Goal: Task Accomplishment & Management: Manage account settings

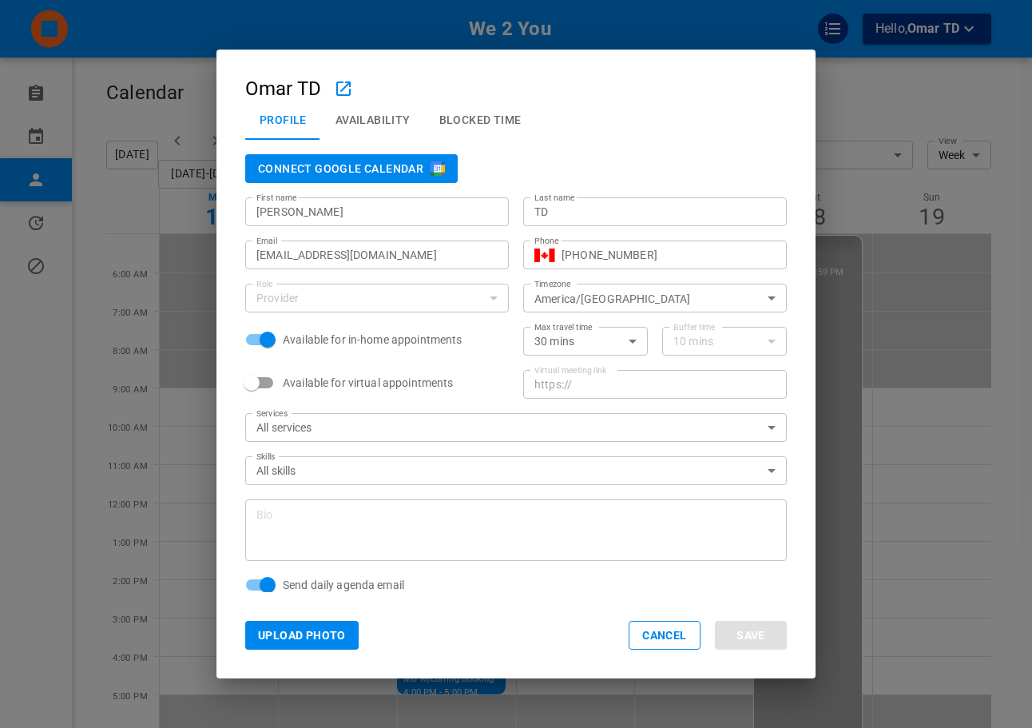
click at [923, 203] on div "Omar TD Profile Availability Blocked Time Connect Google Calendar First name Om…" at bounding box center [516, 364] width 1032 height 728
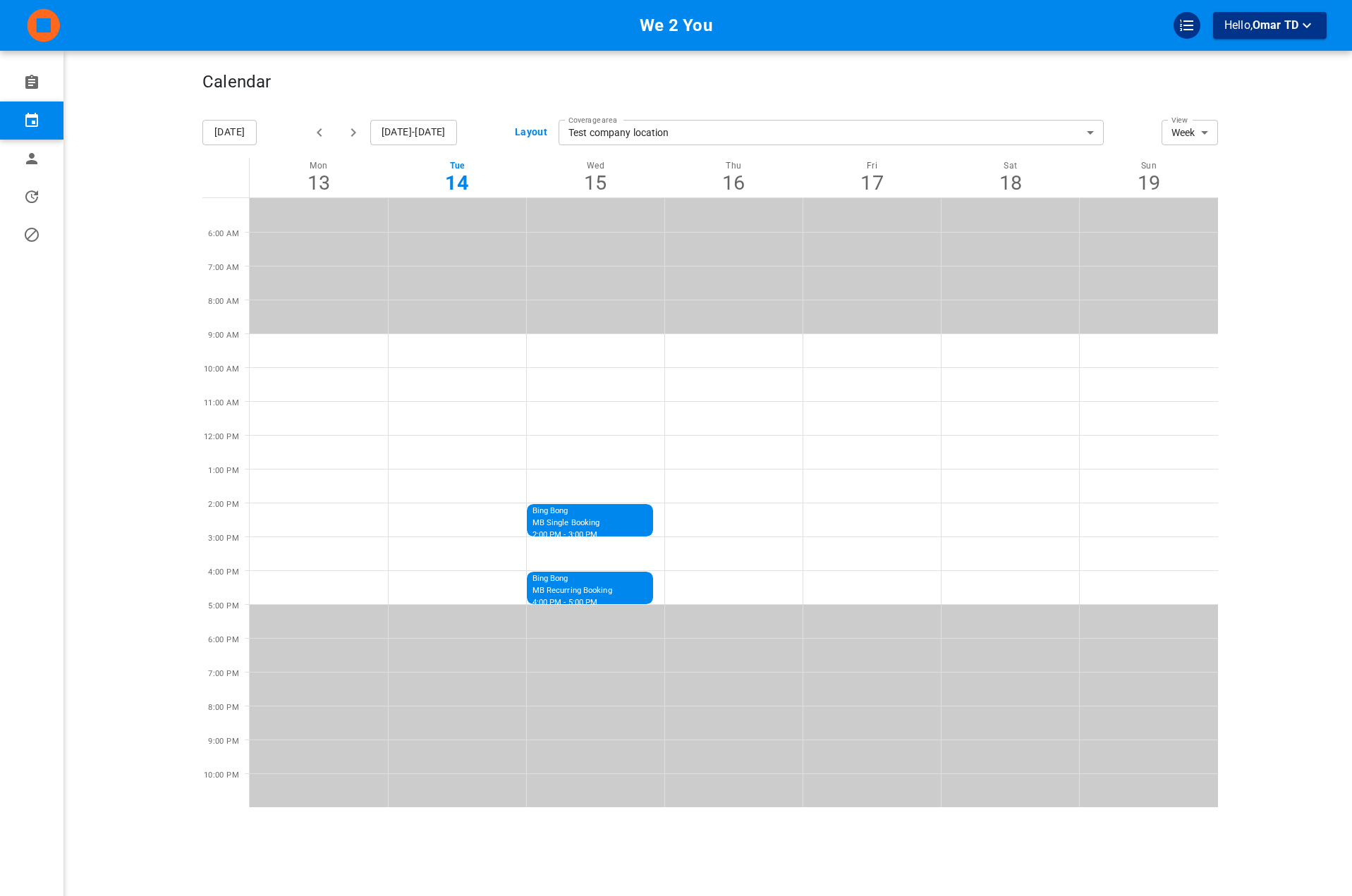
click at [170, 173] on div "We 2 You Hello, Omar TD" at bounding box center [147, 469] width 109 height 896
click at [910, 13] on button "Hello, Omar TD" at bounding box center [1270, 26] width 114 height 26
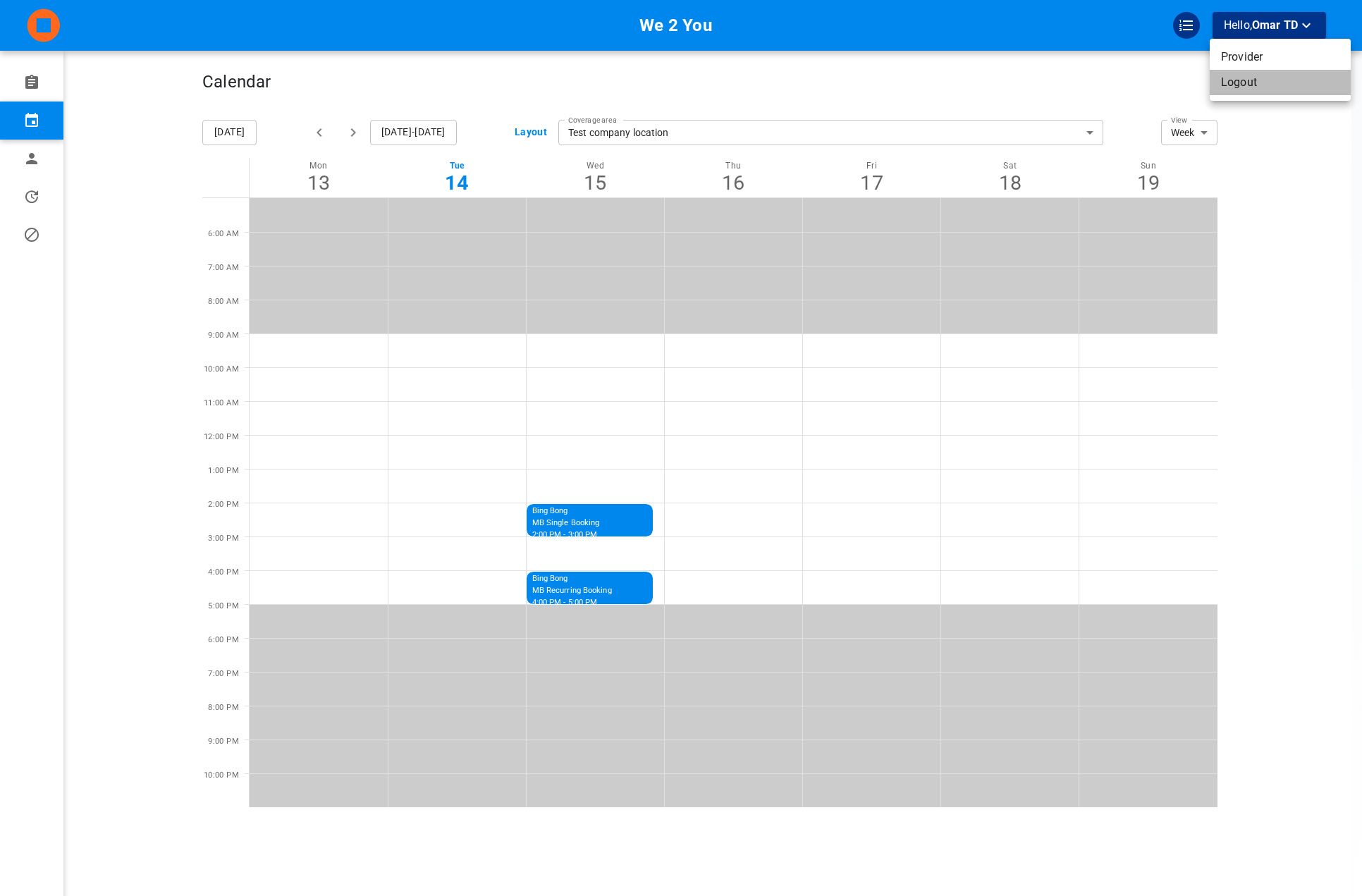
click at [910, 72] on li "Logout" at bounding box center [1281, 82] width 141 height 26
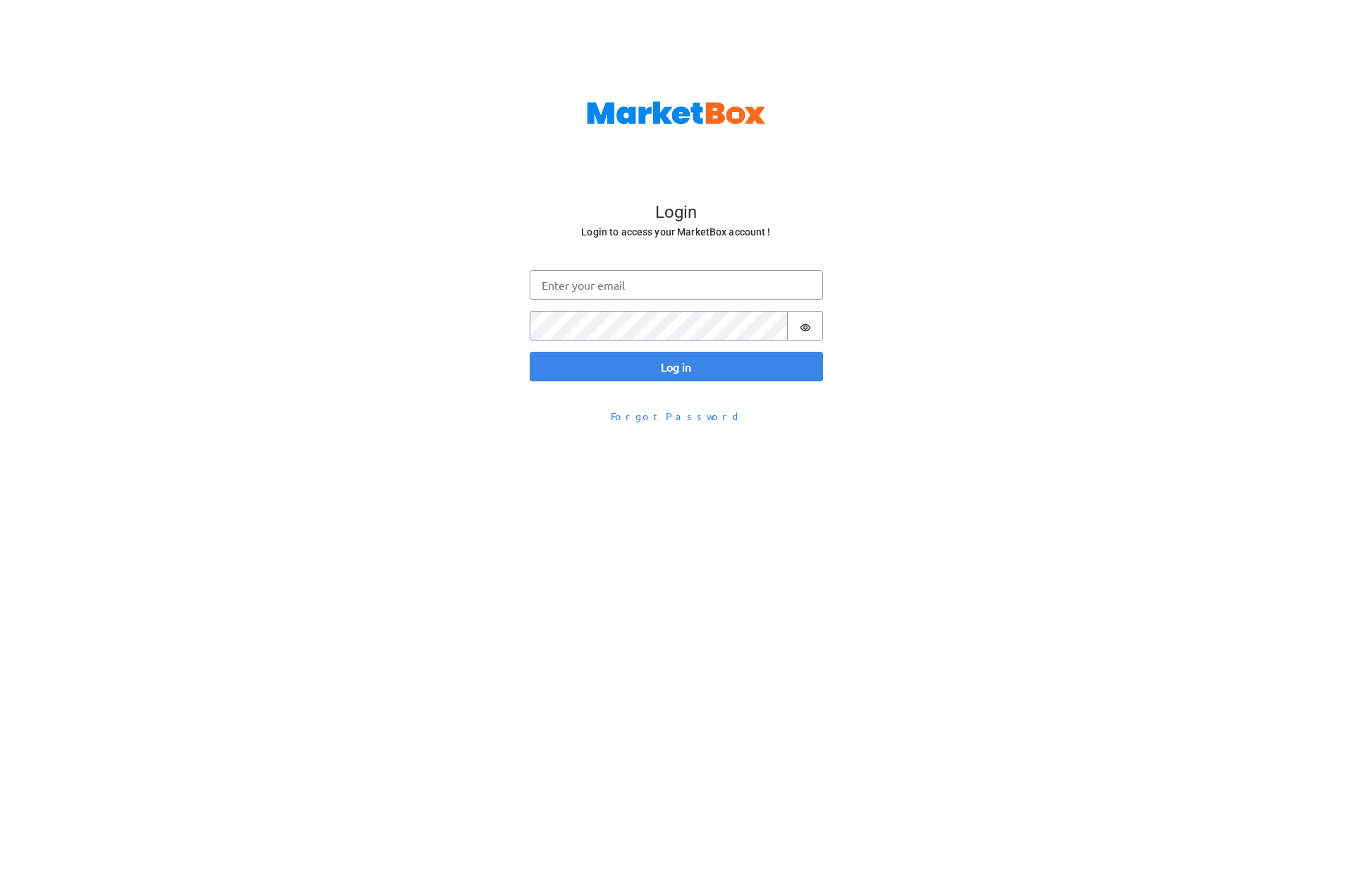
click at [504, 303] on div "Login Login to access your MarketBox account ! Log in Email Password Password i…" at bounding box center [676, 312] width 1352 height 233
type input "[EMAIL_ADDRESS][DOMAIN_NAME]"
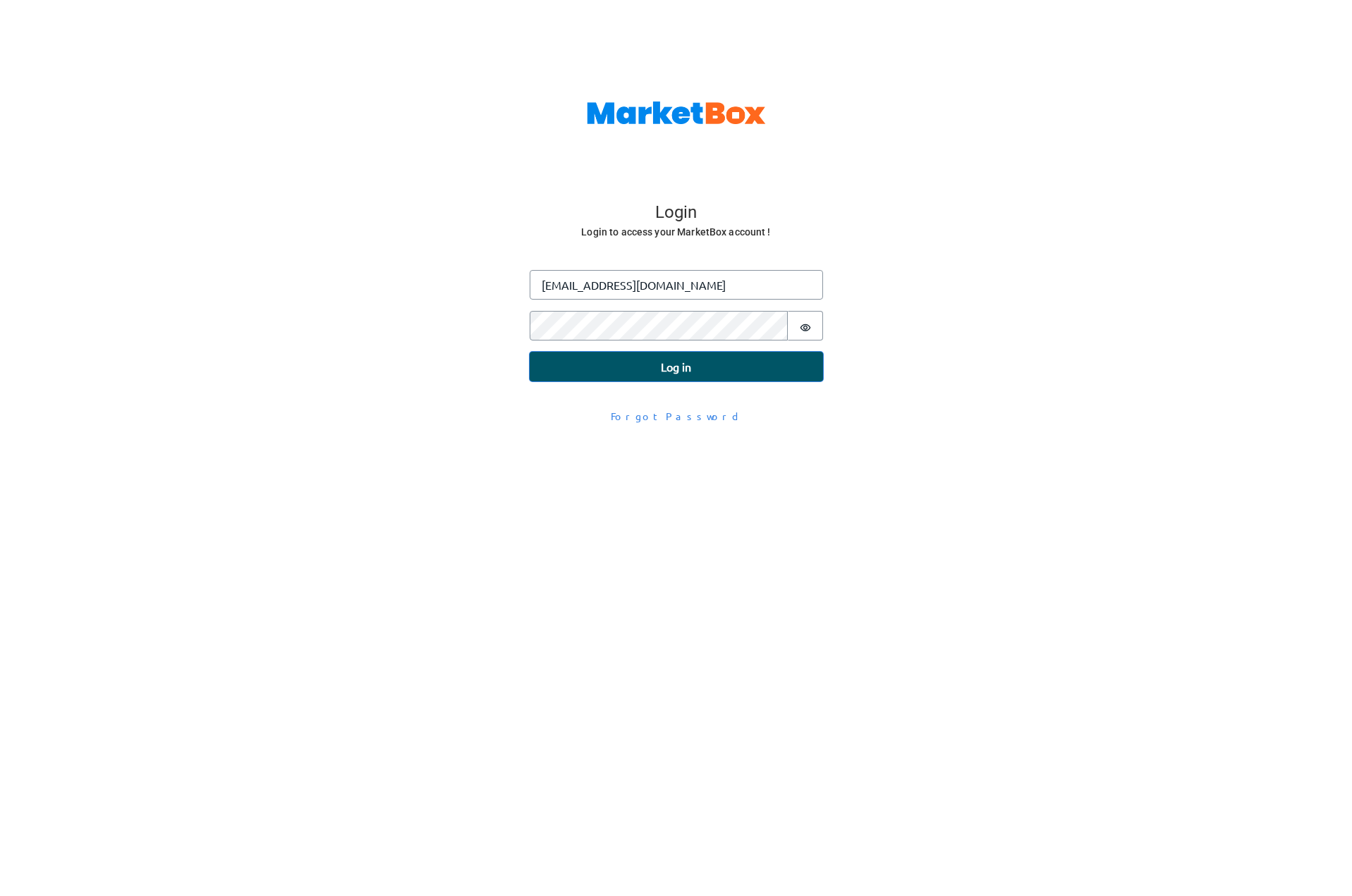
click at [657, 362] on button "Log in" at bounding box center [676, 367] width 293 height 30
